Goal: Transaction & Acquisition: Obtain resource

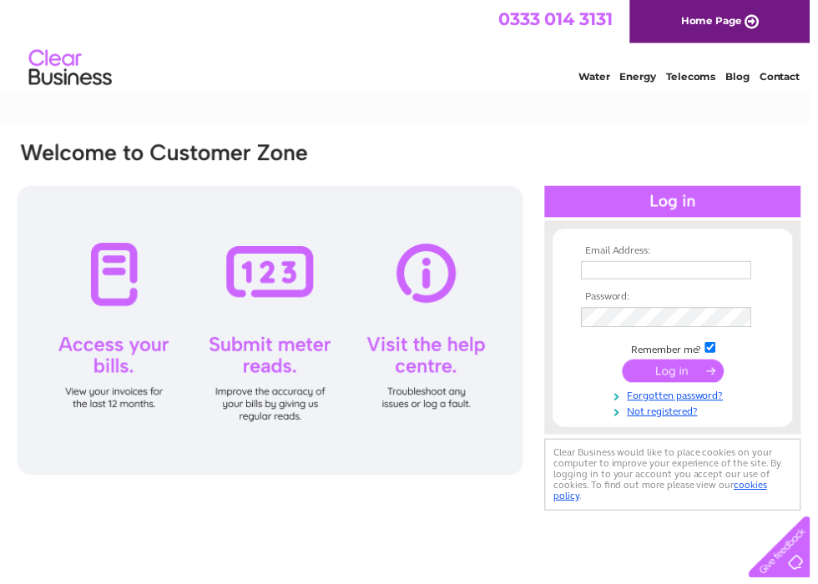
click at [625, 271] on input "text" at bounding box center [673, 273] width 172 height 18
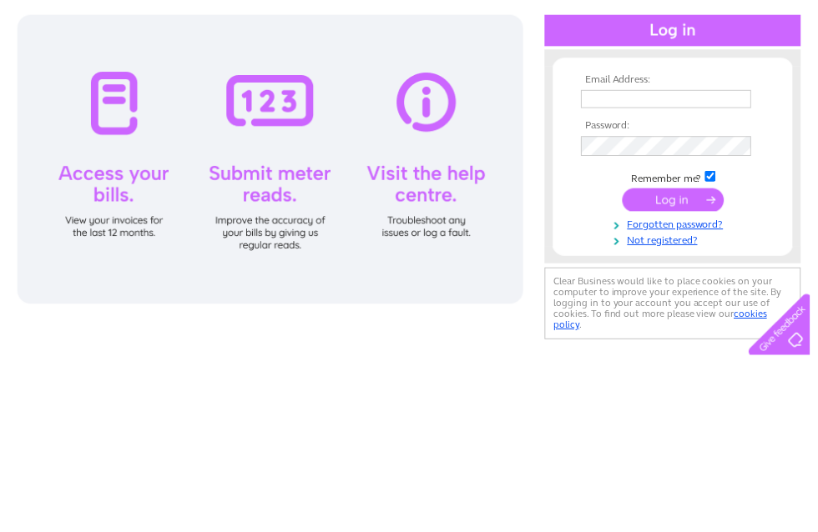
scroll to position [173, 0]
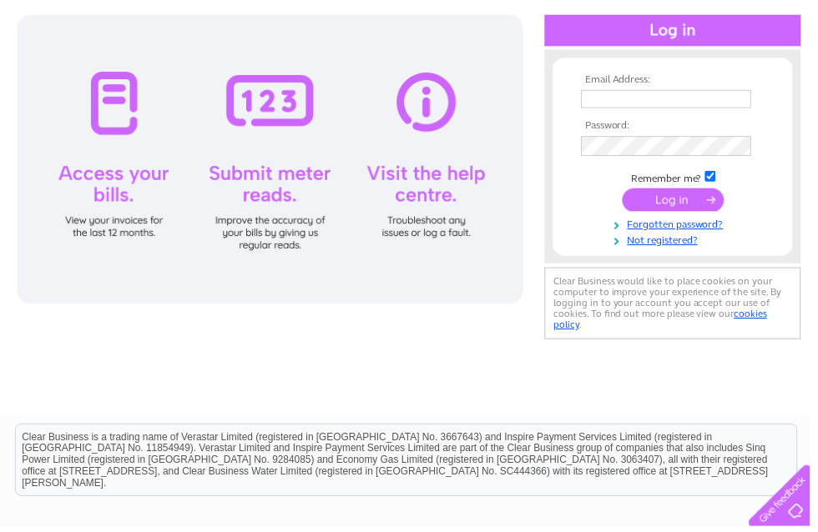
type input "Fiona@stetrading.co.uk"
click at [678, 194] on input "submit" at bounding box center [679, 201] width 103 height 23
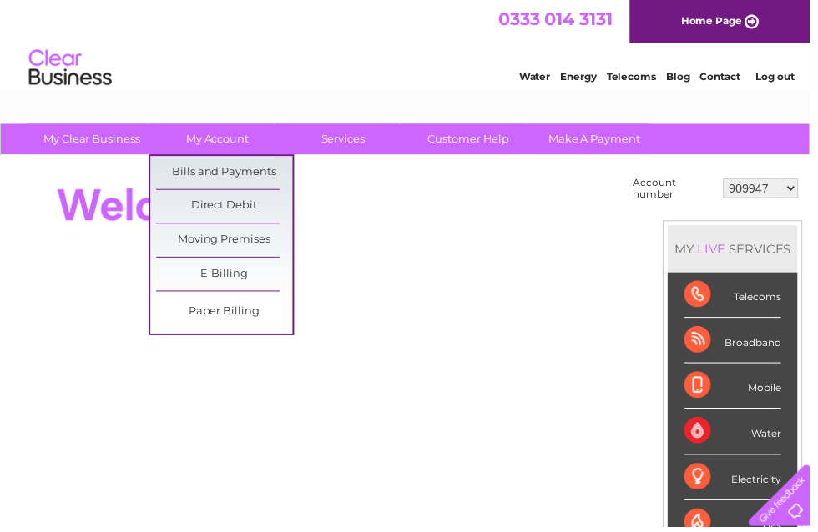
click at [262, 174] on link "Bills and Payments" at bounding box center [227, 174] width 138 height 33
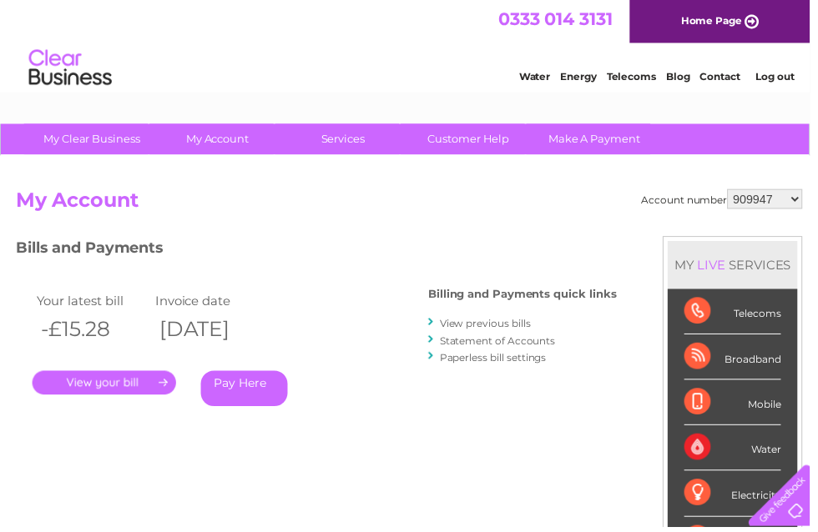
click at [793, 199] on select "909947 909951 909952 30311651" at bounding box center [772, 201] width 76 height 20
select select "909951"
click at [775, 196] on select "909947 909951 909952 30311651" at bounding box center [772, 201] width 76 height 20
select select "909952"
click at [773, 199] on select "909947 909951 909952 30311651" at bounding box center [772, 201] width 76 height 20
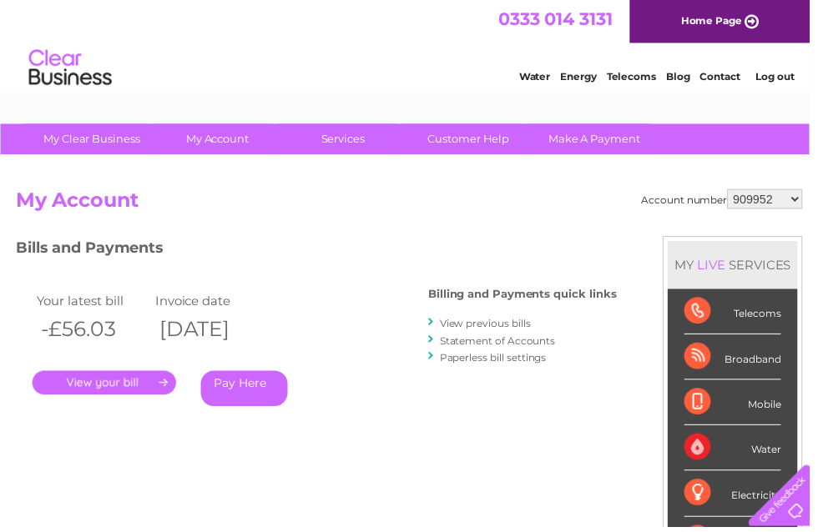
select select "30311651"
click at [138, 383] on link "." at bounding box center [105, 387] width 145 height 24
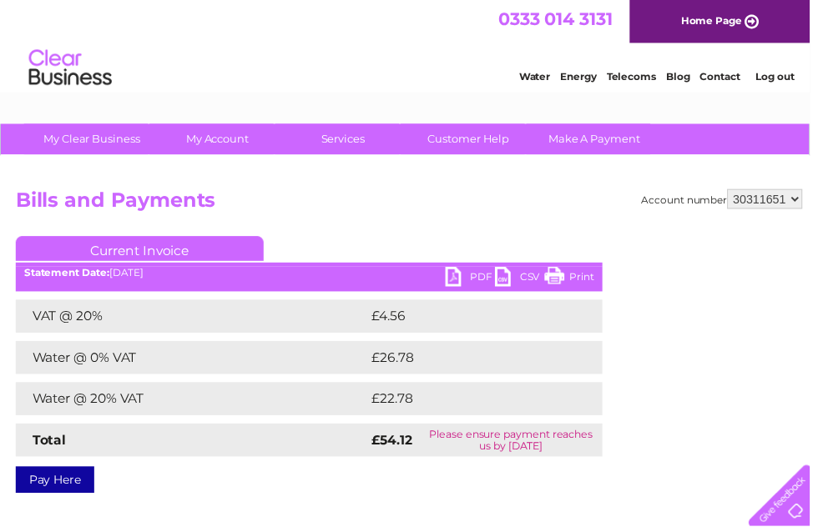
click at [470, 285] on link "PDF" at bounding box center [475, 282] width 50 height 24
click at [784, 204] on select "909947 909951 909952 30311651" at bounding box center [772, 201] width 76 height 20
select select "909947"
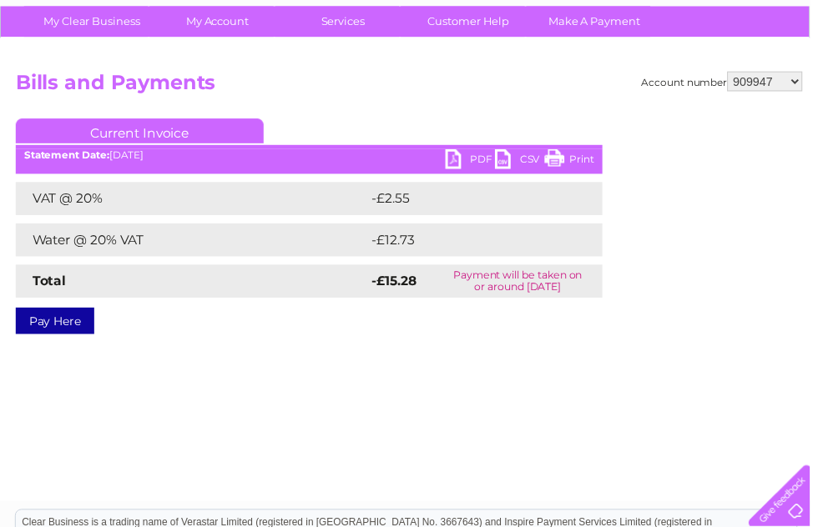
scroll to position [119, 0]
click at [471, 151] on link "PDF" at bounding box center [475, 163] width 50 height 24
click at [780, 85] on select "909947 909951 909952 30311651" at bounding box center [772, 83] width 76 height 20
select select "909951"
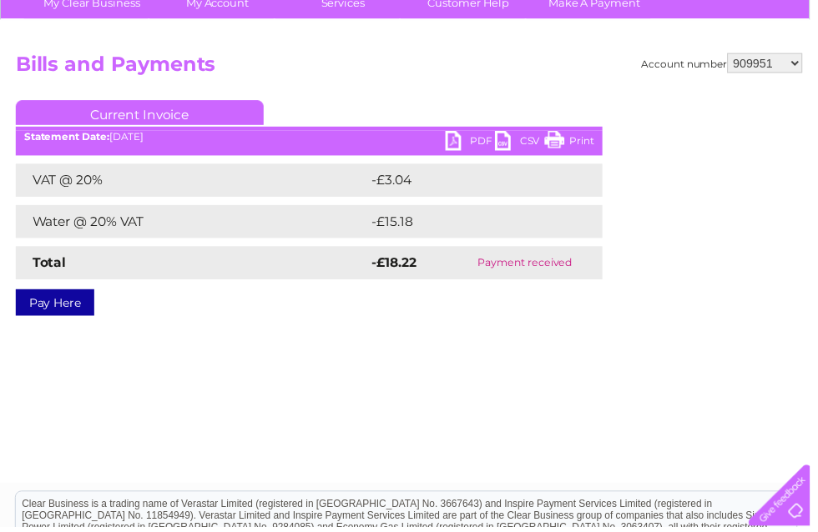
scroll to position [139, 0]
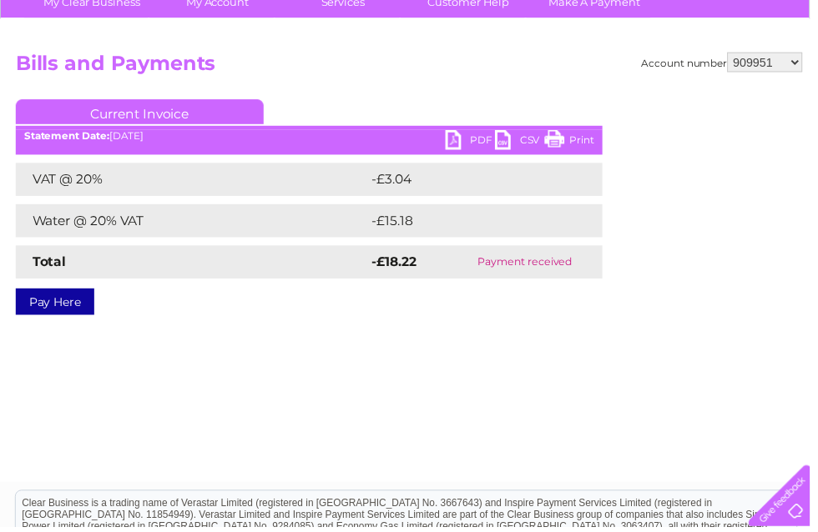
click at [482, 141] on link "PDF" at bounding box center [475, 143] width 50 height 24
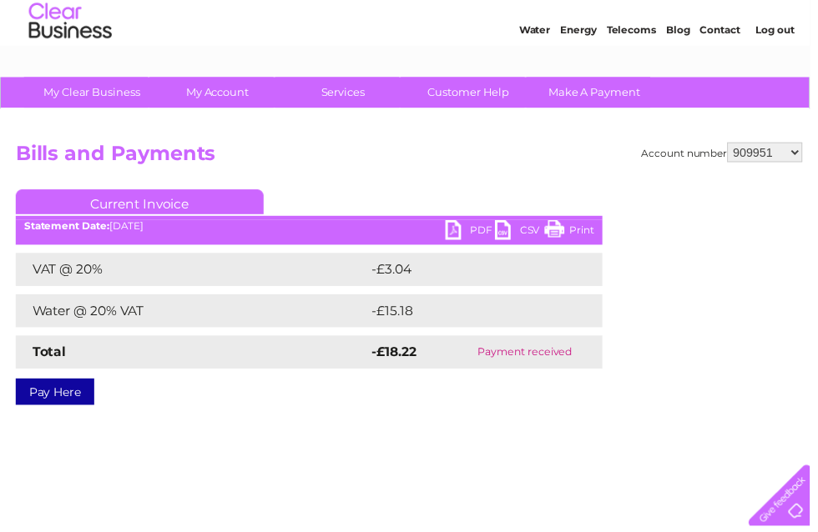
scroll to position [0, 0]
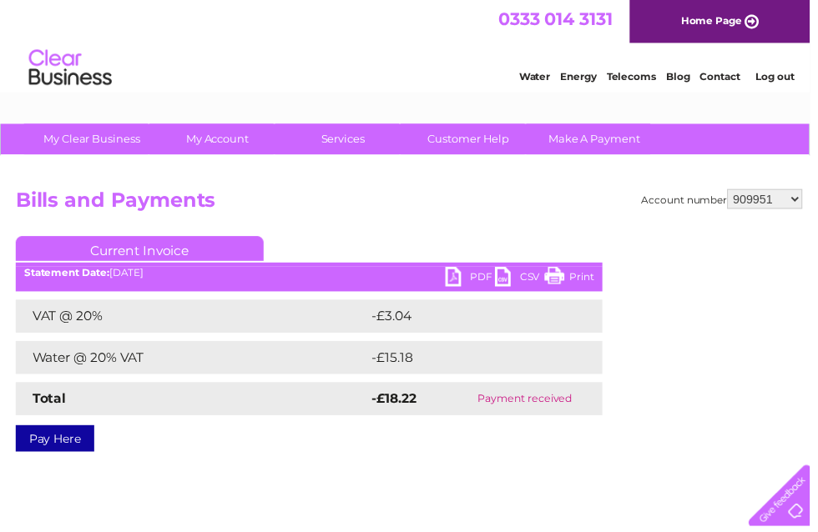
click at [783, 210] on select "909947 909951 909952 30311651" at bounding box center [772, 201] width 76 height 20
select select "909952"
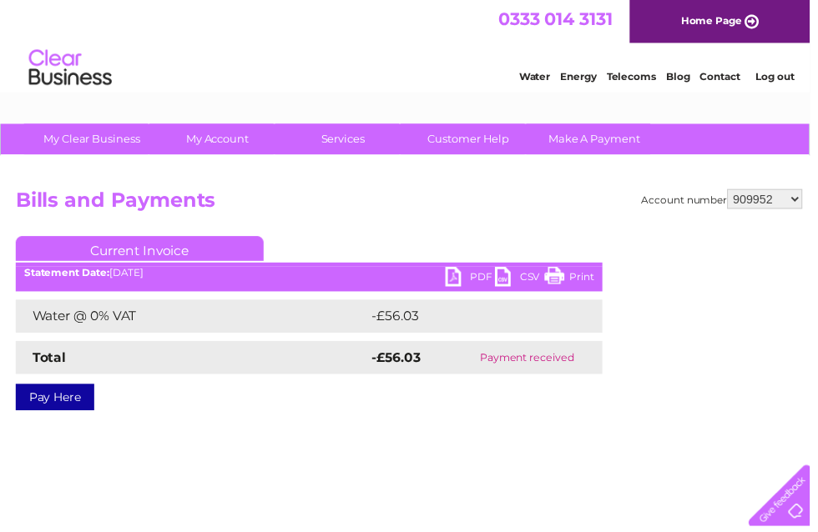
click at [473, 285] on link "PDF" at bounding box center [475, 282] width 50 height 24
